Goal: Information Seeking & Learning: Learn about a topic

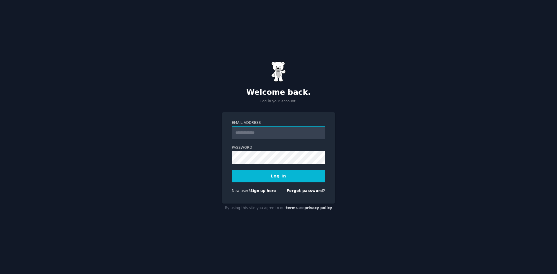
type input "**********"
click at [260, 179] on button "Log In" at bounding box center [278, 176] width 93 height 12
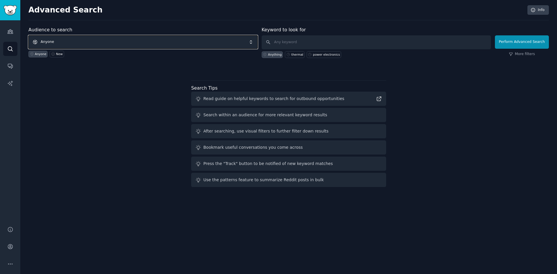
click at [165, 41] on span "Anyone" at bounding box center [142, 41] width 229 height 13
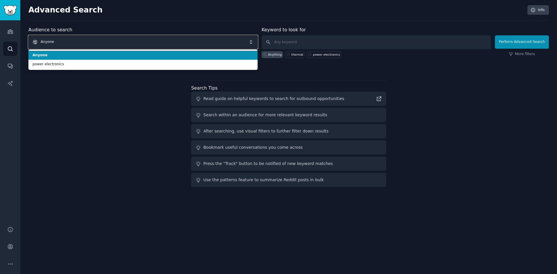
click at [165, 41] on span "Anyone" at bounding box center [142, 41] width 229 height 13
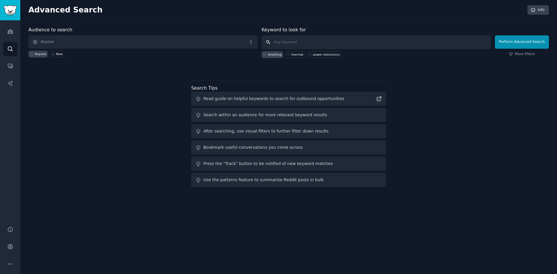
click at [304, 42] on input "text" at bounding box center [376, 42] width 229 height 14
type input "embedded"
click button "Perform Advanced Search" at bounding box center [522, 41] width 54 height 13
